Goal: Complete application form

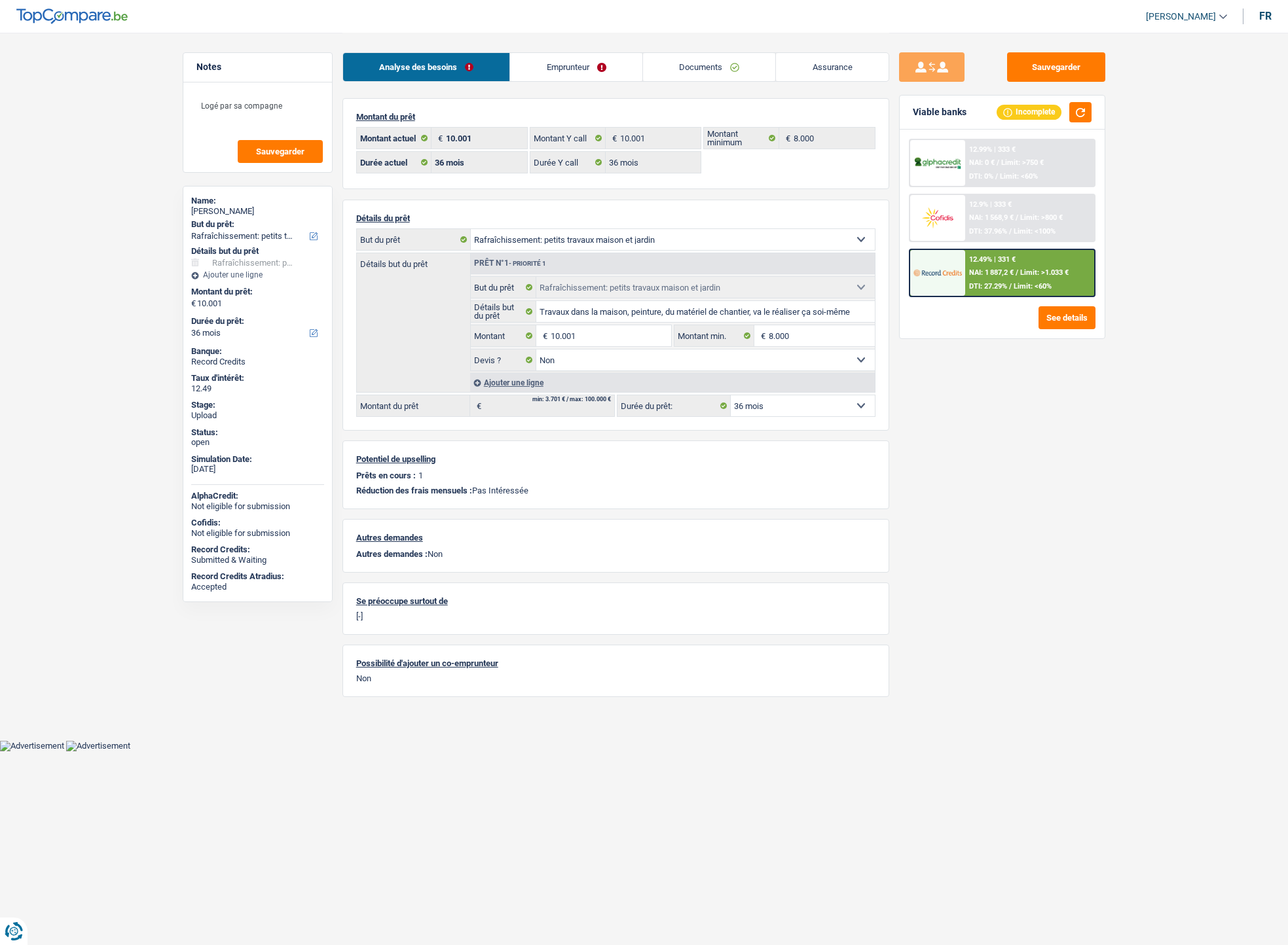
select select "houseOrGarden"
select select "36"
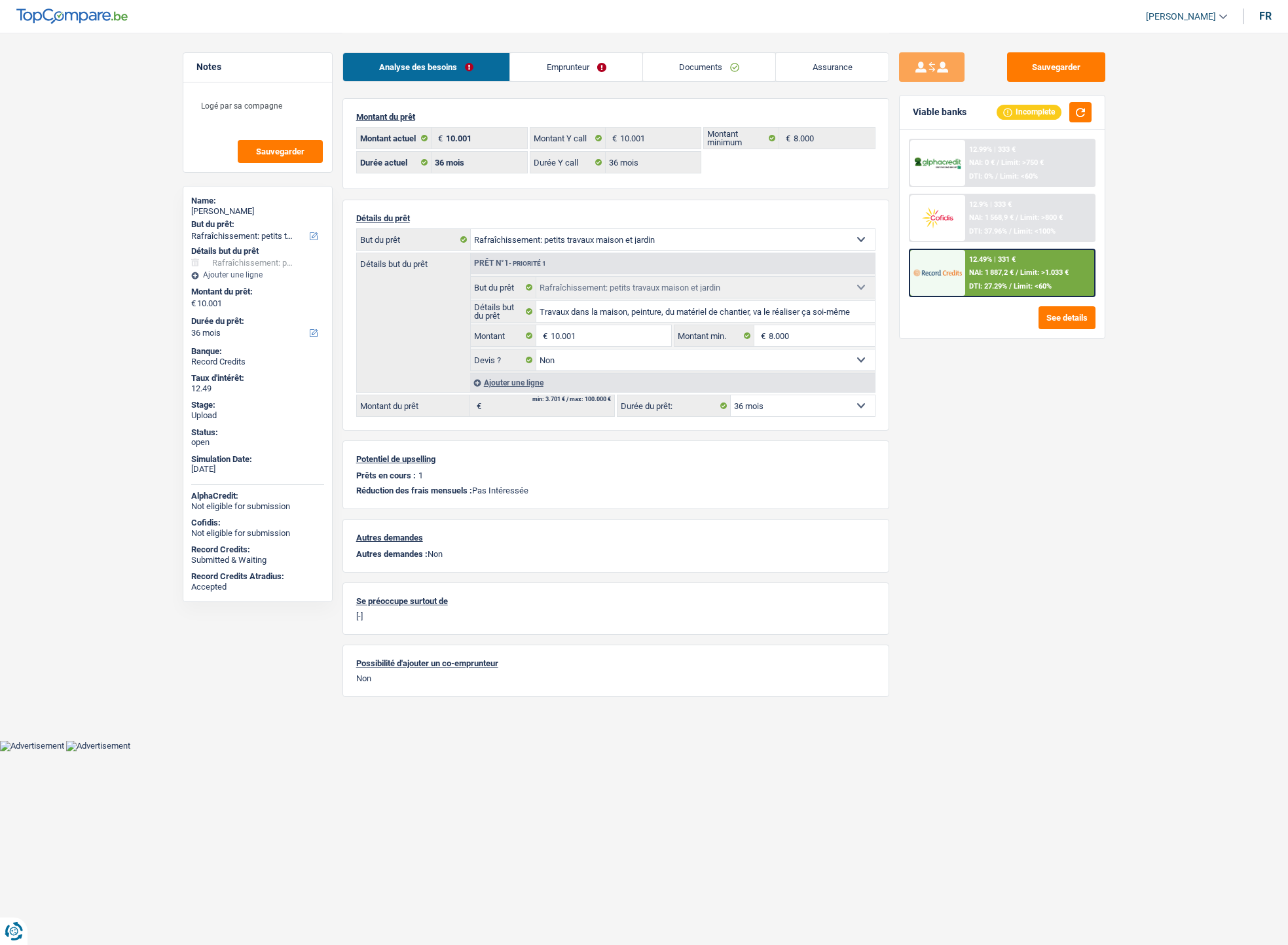
select select "houseOrGarden"
select select "false"
select select "36"
select select "32"
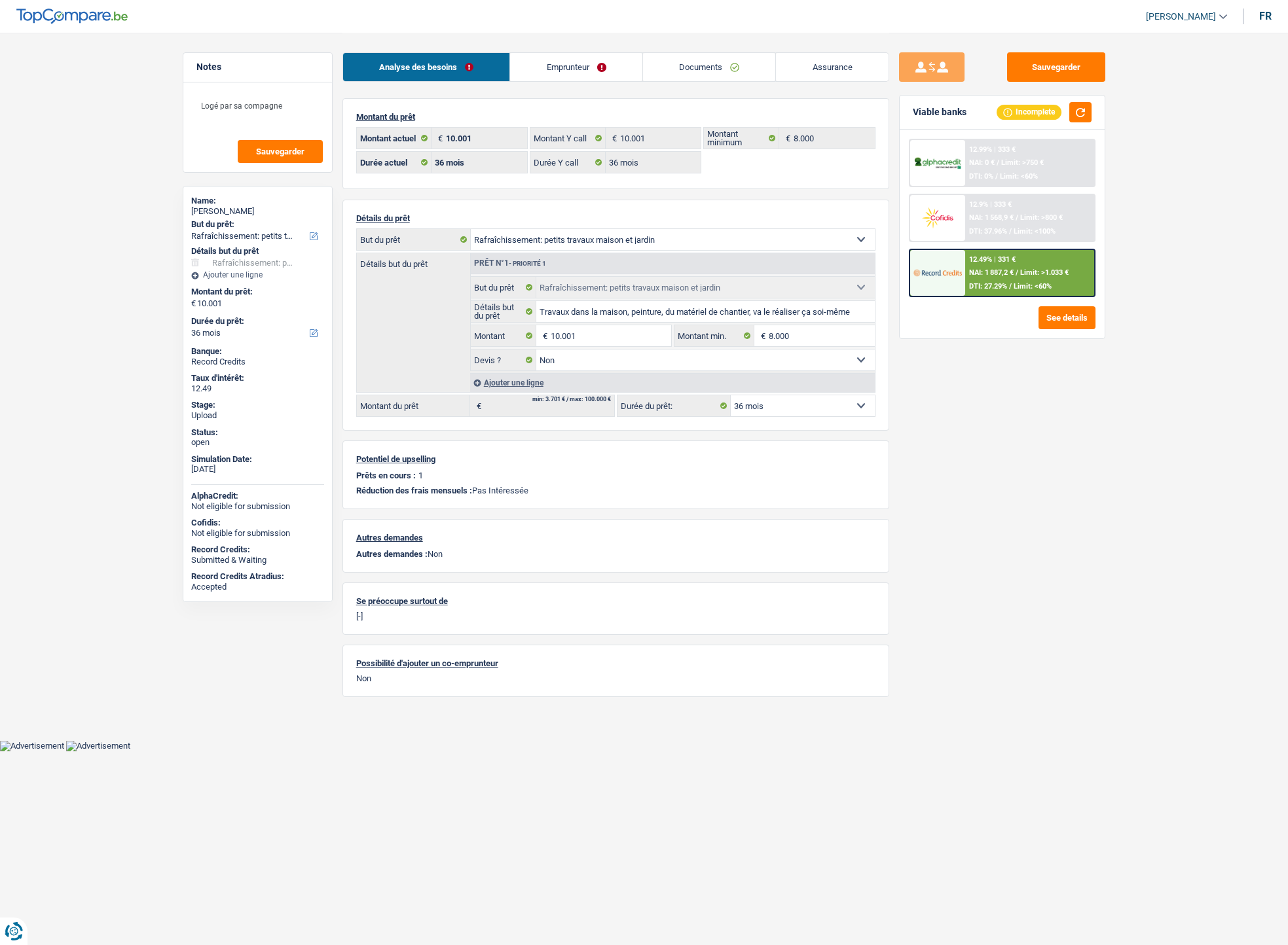
select select "cohabitation"
click at [569, 74] on link "Emprunteur" at bounding box center [576, 67] width 133 height 28
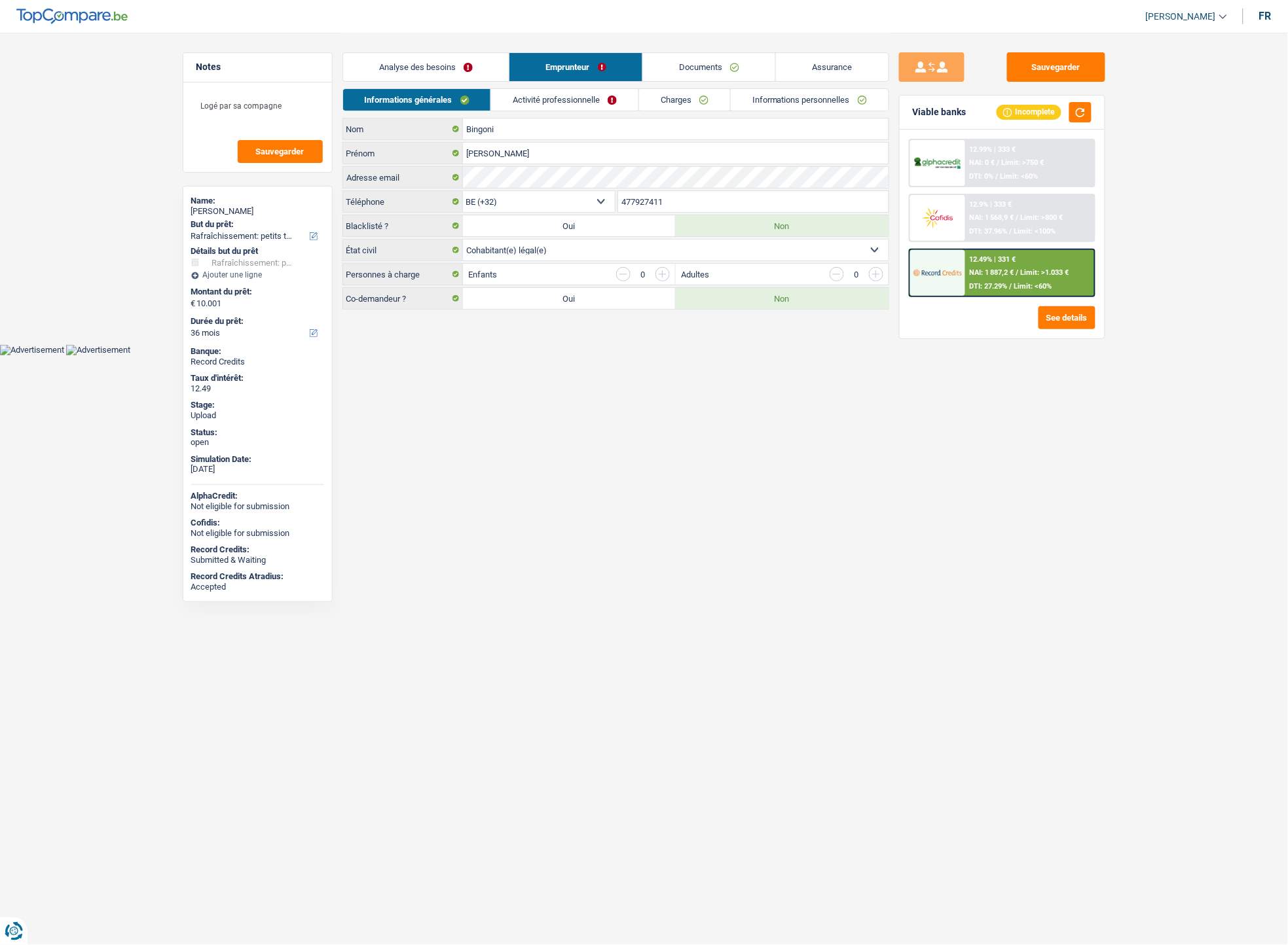
drag, startPoint x: 677, startPoint y: 207, endPoint x: 621, endPoint y: 206, distance: 56.0
click at [593, 204] on div "BE (+32) LU (+352) Sélectionner une option Téléphone 477927411 Téléphone" at bounding box center [616, 202] width 546 height 24
